Goal: Task Accomplishment & Management: Manage account settings

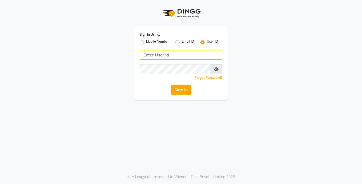
click at [160, 55] on input "Username" at bounding box center [181, 55] width 83 height 10
type input "[PERSON_NAME]"
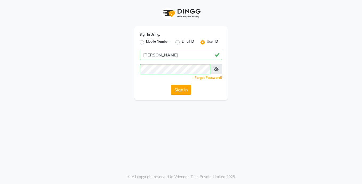
click at [180, 89] on button "Sign In" at bounding box center [181, 90] width 20 height 10
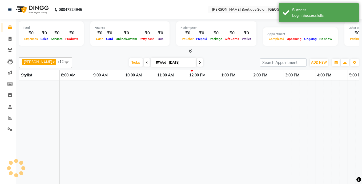
select select "en"
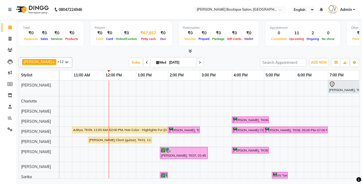
click at [144, 34] on div "₹67,857" at bounding box center [148, 33] width 20 height 6
select select "4277"
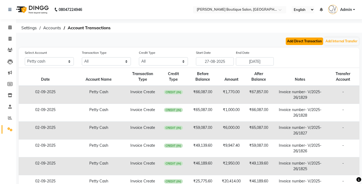
click at [298, 40] on button "Add Direct Transaction" at bounding box center [303, 41] width 37 height 7
select select "direct"
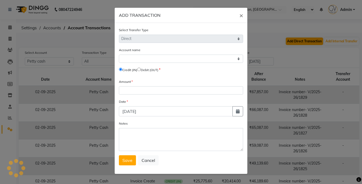
select select "4277"
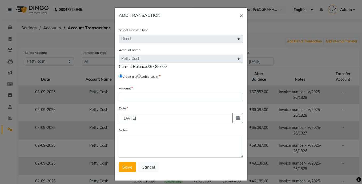
click at [141, 75] on input "radio" at bounding box center [138, 75] width 3 height 3
radio input "true"
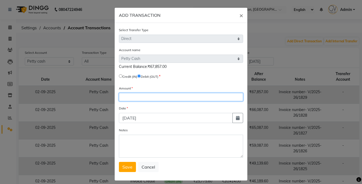
click at [140, 95] on input "number" at bounding box center [181, 97] width 124 height 8
type input "67857"
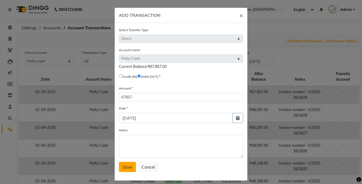
click at [130, 168] on span "Save" at bounding box center [127, 166] width 10 height 5
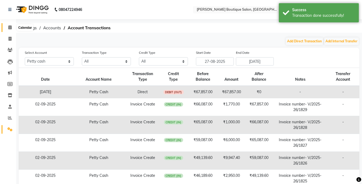
click at [10, 27] on icon at bounding box center [9, 27] width 3 height 4
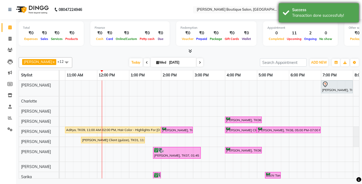
click at [326, 11] on div "Success" at bounding box center [323, 10] width 63 height 6
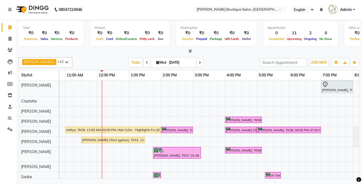
click at [353, 9] on link "Admin" at bounding box center [341, 9] width 27 height 9
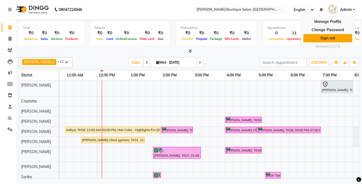
click at [330, 39] on link "Sign out" at bounding box center [327, 38] width 49 height 8
